Goal: Task Accomplishment & Management: Manage account settings

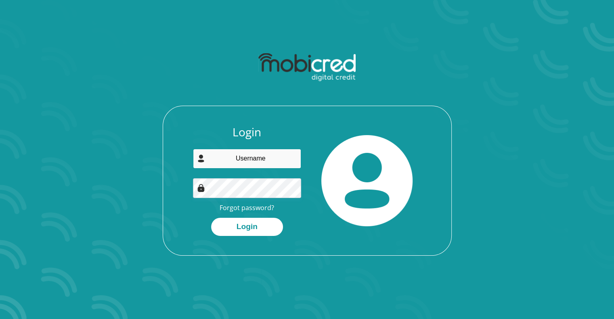
type input "[EMAIL_ADDRESS][DOMAIN_NAME]"
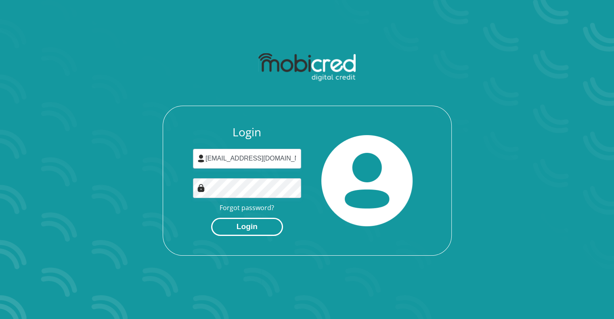
click at [223, 232] on button "Login" at bounding box center [247, 227] width 72 height 18
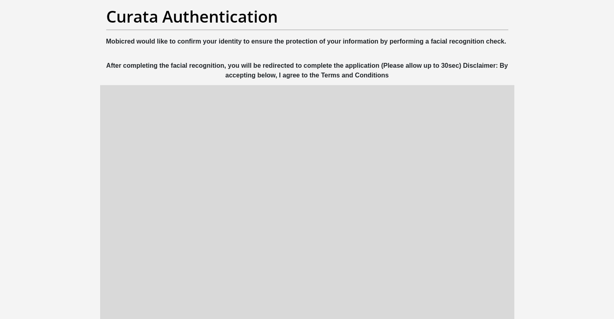
scroll to position [48, 0]
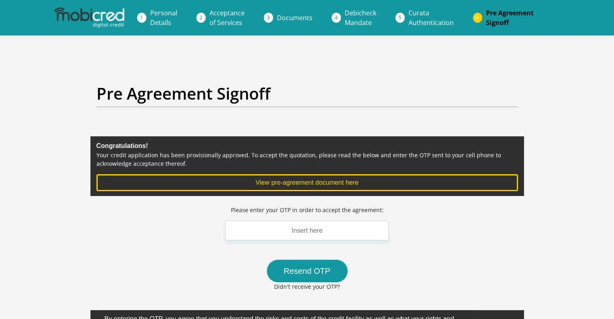
click at [128, 132] on div "Pre Agreement Signoff Congratulations! Your credit application has been provisi…" at bounding box center [307, 255] width 460 height 380
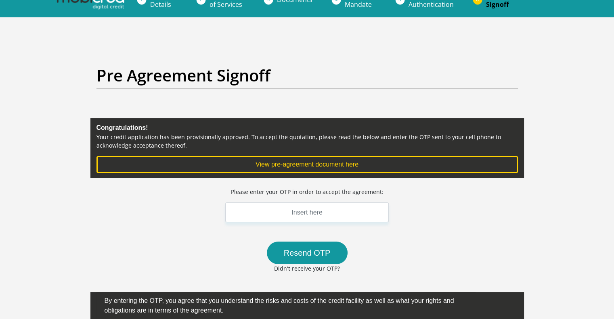
scroll to position [16, 0]
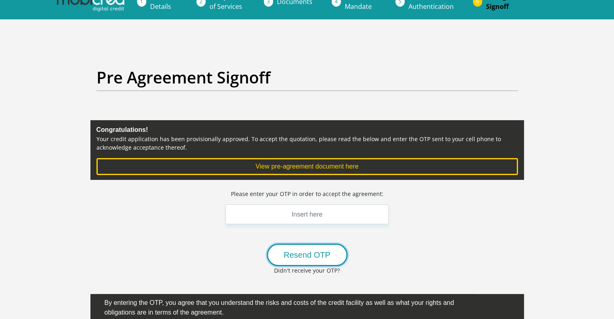
click at [331, 256] on button "Resend OTP" at bounding box center [307, 255] width 81 height 23
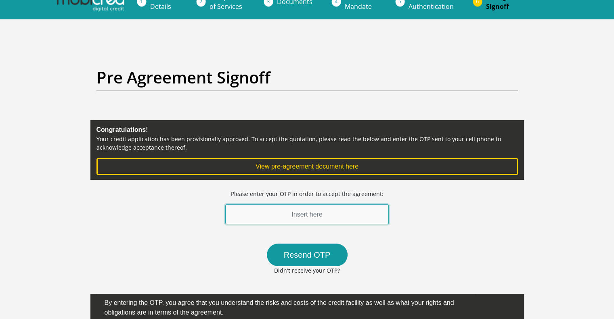
click at [242, 213] on input "text" at bounding box center [307, 215] width 164 height 20
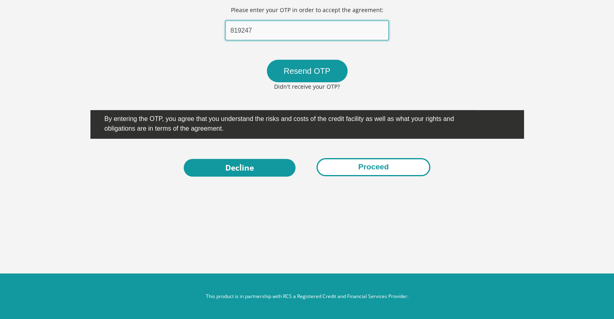
type input "819247"
click at [402, 169] on button "Proceed" at bounding box center [373, 167] width 114 height 18
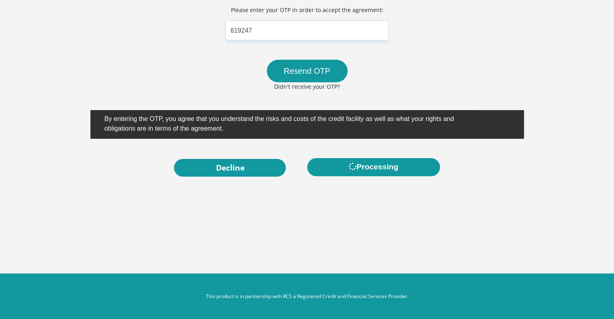
scroll to position [0, 0]
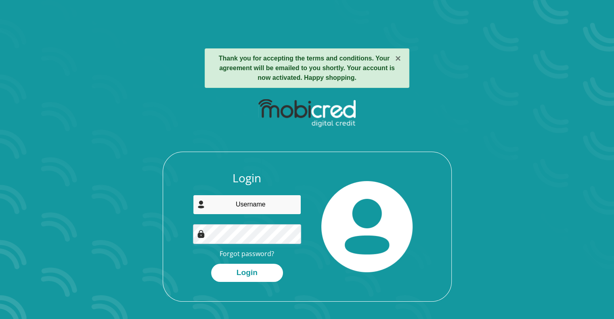
type input "nmkhundlu@gmail.com"
click at [547, 63] on section "× Thank you for accepting the terms and conditions. Your agreement will be emai…" at bounding box center [307, 159] width 614 height 319
click at [247, 282] on div "Login nmkhundlu@gmail.com Forgot password? Login" at bounding box center [307, 236] width 288 height 130
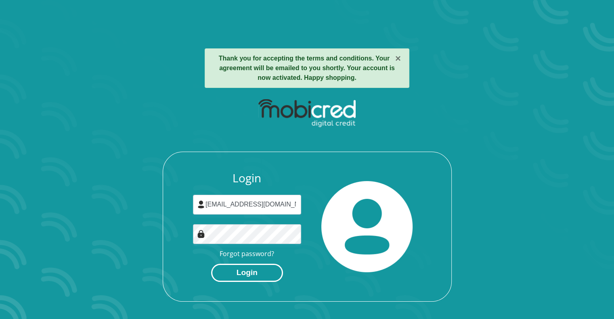
click at [250, 276] on button "Login" at bounding box center [247, 273] width 72 height 18
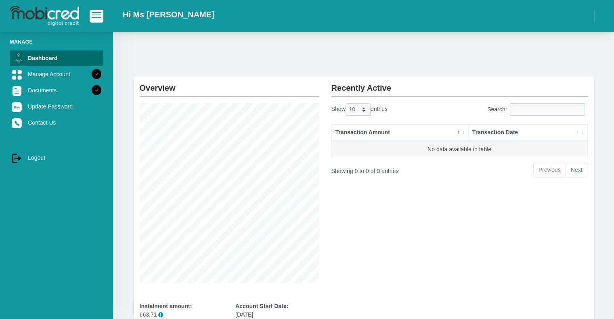
scroll to position [105, 0]
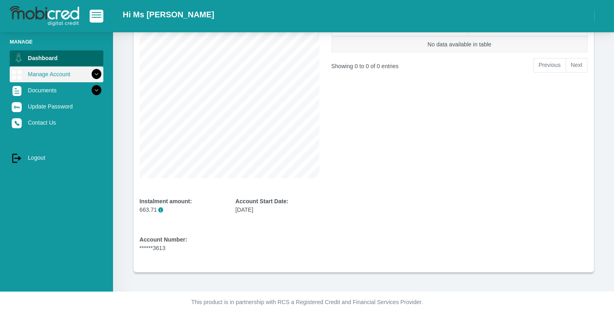
click at [92, 74] on icon at bounding box center [97, 74] width 14 height 14
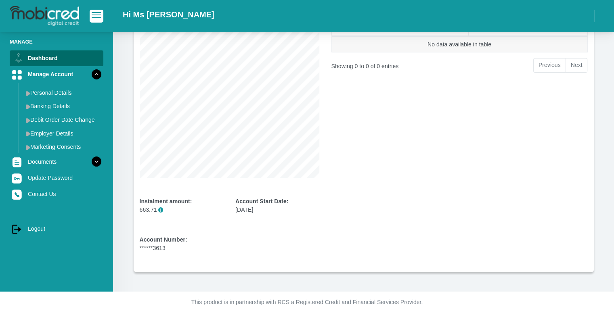
click at [162, 201] on b "Instalment amount:" at bounding box center [166, 201] width 52 height 6
click at [157, 207] on p "663.71 i" at bounding box center [182, 210] width 84 height 8
click at [98, 13] on span "button" at bounding box center [97, 12] width 10 height 1
